Goal: Participate in discussion: Engage in conversation with other users on a specific topic

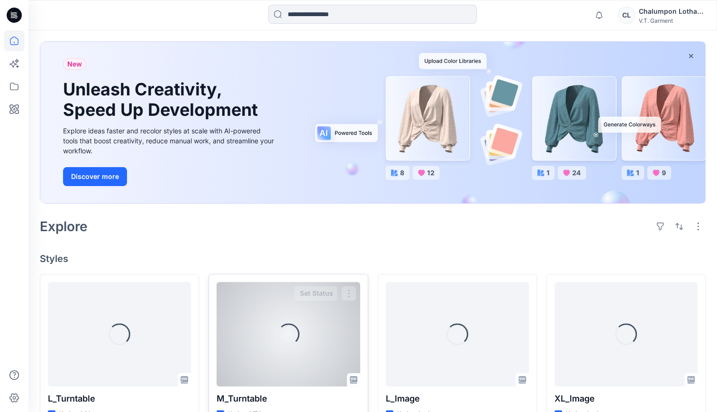
scroll to position [237, 0]
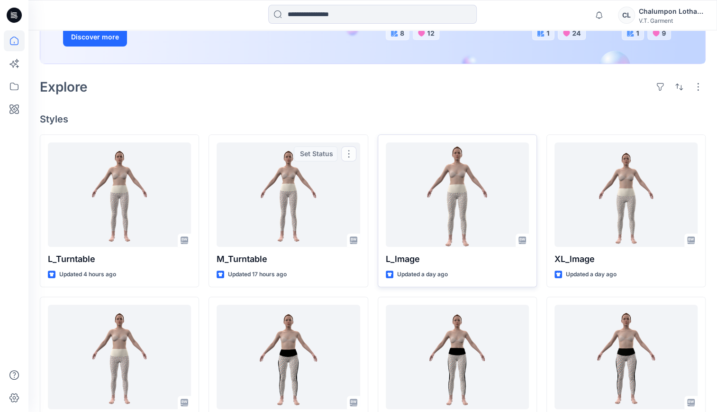
scroll to position [190, 0]
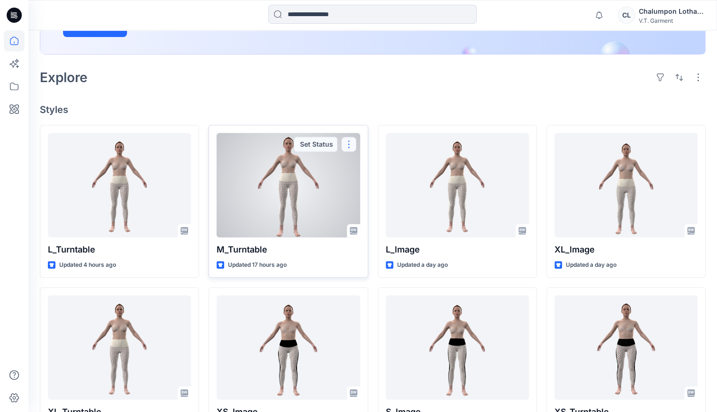
click at [348, 142] on button "button" at bounding box center [348, 144] width 15 height 15
click at [381, 164] on p "Comment" at bounding box center [375, 166] width 30 height 10
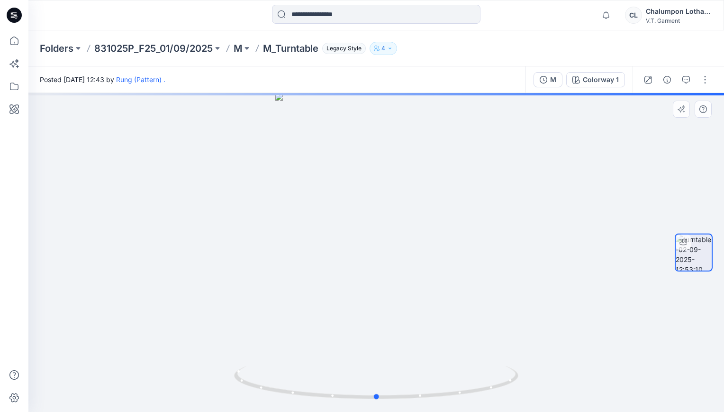
click at [365, 250] on div at bounding box center [376, 252] width 696 height 319
click at [335, 229] on div at bounding box center [376, 252] width 696 height 319
drag, startPoint x: 428, startPoint y: 296, endPoint x: 444, endPoint y: 237, distance: 61.4
click at [428, 295] on div at bounding box center [376, 252] width 696 height 319
click at [446, 233] on div at bounding box center [376, 252] width 696 height 319
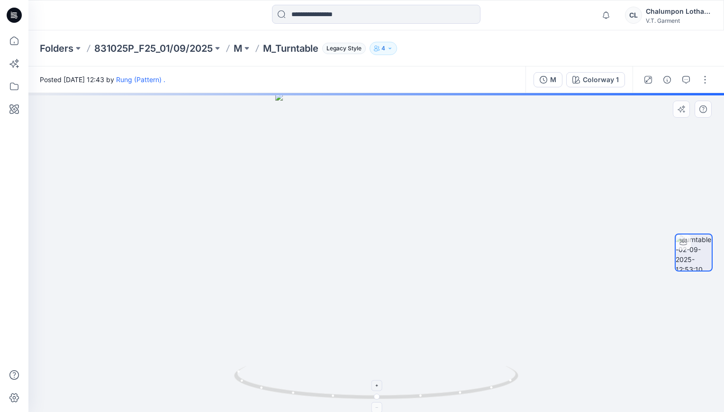
click at [378, 385] on icon at bounding box center [377, 385] width 2 height 2
drag, startPoint x: 387, startPoint y: 207, endPoint x: 409, endPoint y: 218, distance: 24.6
click at [409, 218] on img at bounding box center [376, 240] width 245 height 341
click at [437, 195] on img at bounding box center [376, 240] width 245 height 341
click at [311, 221] on img at bounding box center [376, 240] width 245 height 341
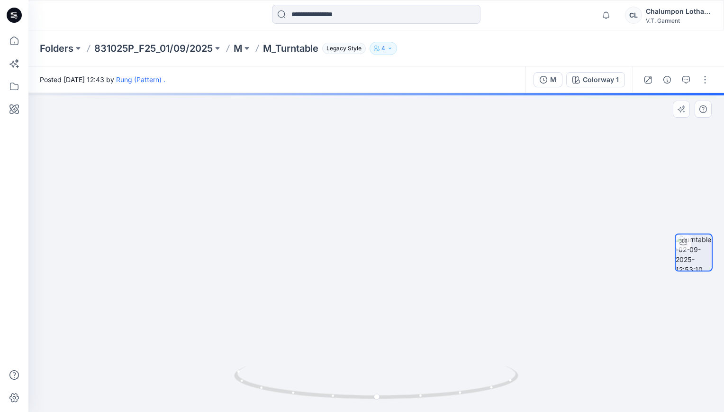
click at [296, 257] on img at bounding box center [376, 241] width 245 height 341
click at [284, 276] on img at bounding box center [376, 241] width 245 height 340
click at [293, 393] on circle at bounding box center [294, 392] width 2 height 2
drag, startPoint x: 427, startPoint y: 248, endPoint x: 411, endPoint y: 166, distance: 84.1
click at [411, 166] on img at bounding box center [376, 218] width 245 height 387
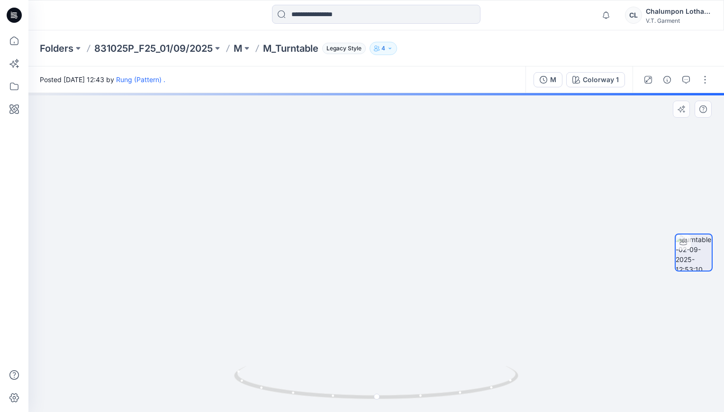
click at [520, 163] on div at bounding box center [376, 252] width 696 height 319
drag, startPoint x: 383, startPoint y: 169, endPoint x: 357, endPoint y: 170, distance: 26.1
click at [357, 170] on img at bounding box center [376, 219] width 245 height 386
click at [687, 79] on icon "button" at bounding box center [687, 80] width 8 height 8
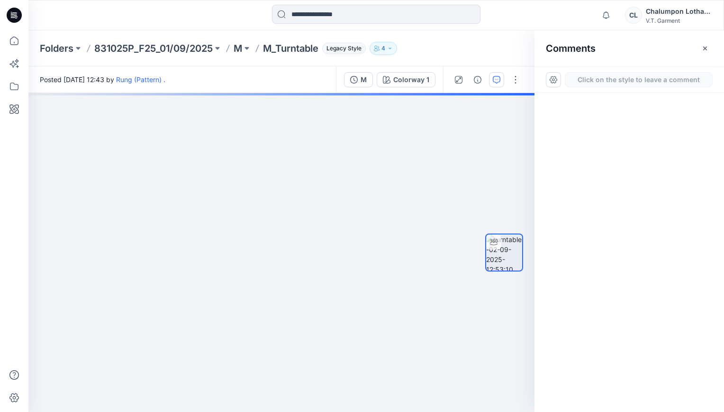
drag, startPoint x: 619, startPoint y: 89, endPoint x: 608, endPoint y: 86, distance: 11.9
click at [619, 89] on div "Click on the style to leave a comment" at bounding box center [630, 79] width 190 height 27
click at [578, 93] on div at bounding box center [630, 235] width 190 height 284
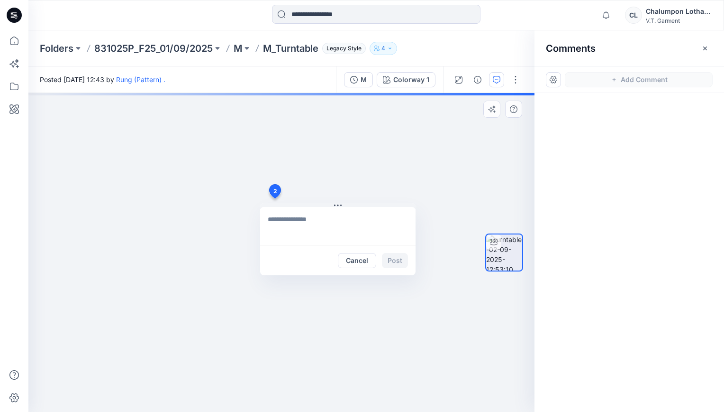
click at [275, 198] on div "2 Cancel Post" at bounding box center [281, 252] width 506 height 319
click at [293, 180] on div "2 Cancel Post" at bounding box center [281, 252] width 506 height 319
click at [313, 223] on textarea at bounding box center [338, 226] width 156 height 38
click at [319, 225] on textarea at bounding box center [338, 226] width 156 height 38
type textarea "*"
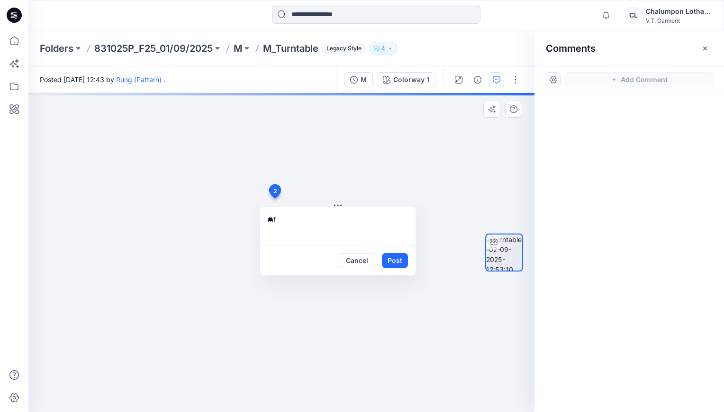
type textarea "*"
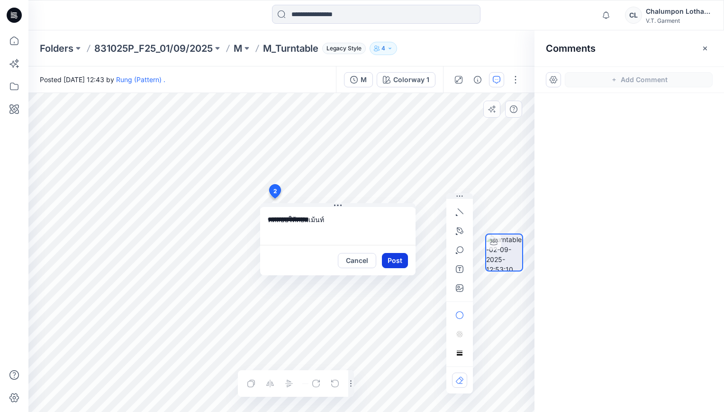
type textarea "**********"
click at [400, 261] on button "Post" at bounding box center [395, 260] width 26 height 15
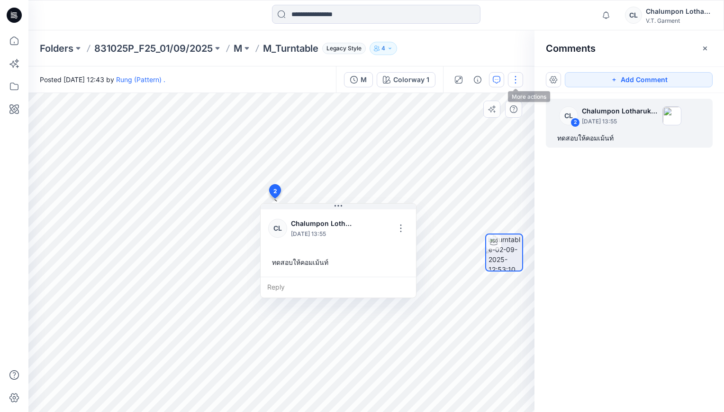
click at [520, 82] on button "button" at bounding box center [515, 79] width 15 height 15
click at [468, 159] on button "View" at bounding box center [475, 159] width 87 height 18
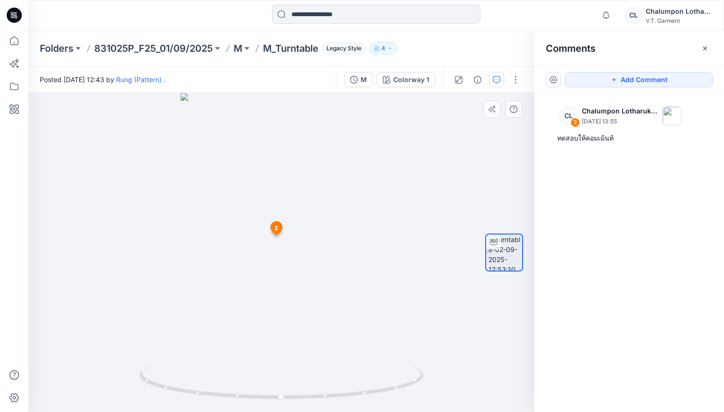
click at [388, 52] on button "4" at bounding box center [384, 48] width 28 height 13
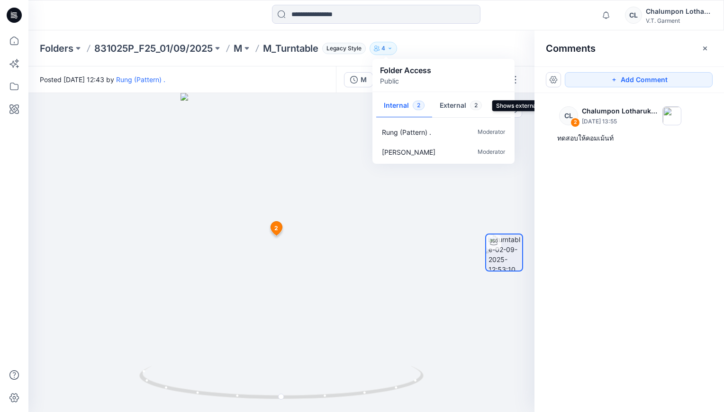
click at [457, 101] on button "External 2" at bounding box center [460, 106] width 57 height 24
click at [401, 102] on button "Internal 2" at bounding box center [404, 106] width 56 height 24
click at [454, 106] on button "External 2" at bounding box center [460, 106] width 57 height 24
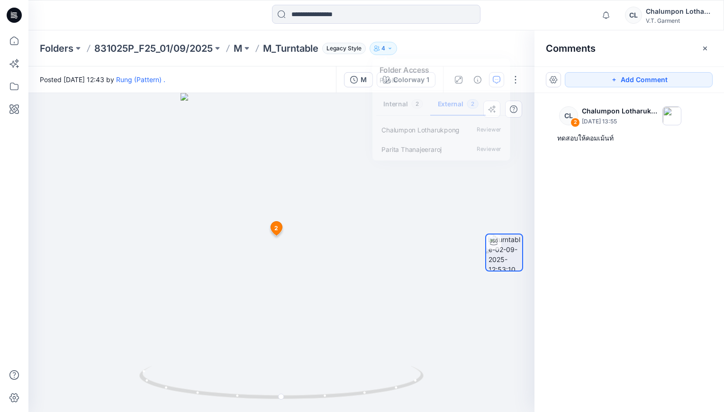
click at [509, 44] on div "Folders 831025P_F25_01/09/2025 M M_Turntable Legacy Style 4 Folder Access Publi…" at bounding box center [339, 48] width 599 height 13
